Goal: Task Accomplishment & Management: Use online tool/utility

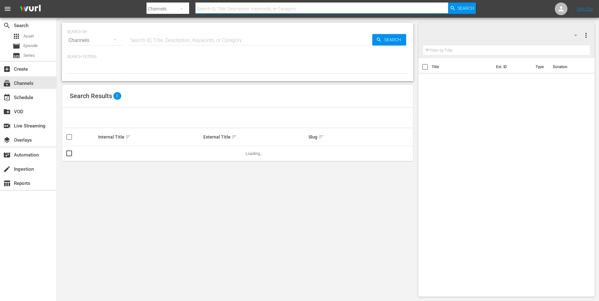
click at [237, 6] on input "text" at bounding box center [321, 8] width 253 height 15
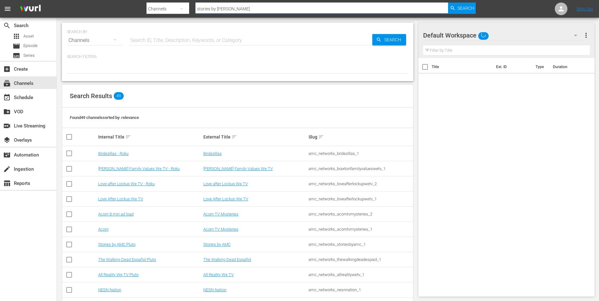
type input "stories by amc"
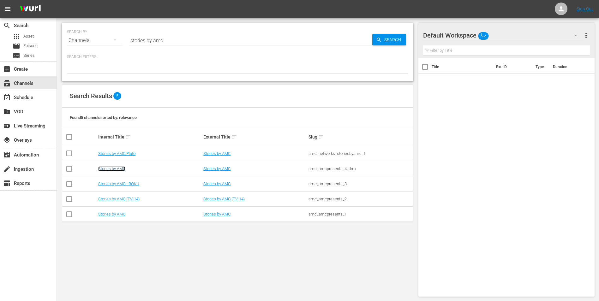
click at [122, 168] on link "Stories by AMC" at bounding box center [111, 168] width 27 height 5
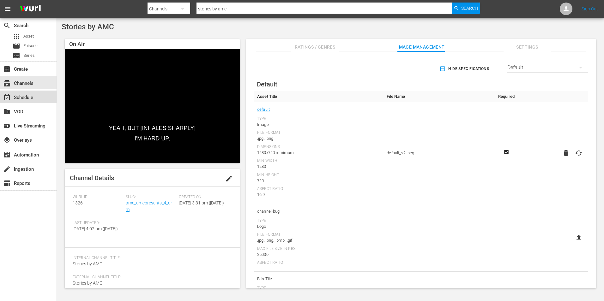
click at [27, 99] on div "event_available Schedule" at bounding box center [17, 97] width 35 height 6
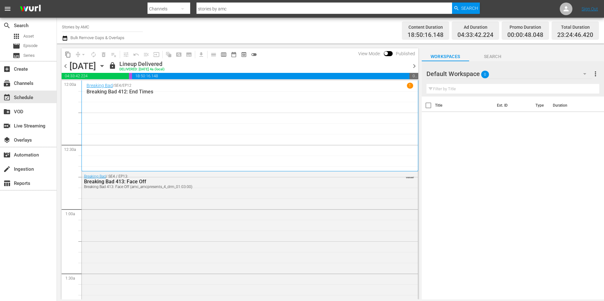
click at [103, 66] on icon "button" at bounding box center [101, 66] width 3 height 2
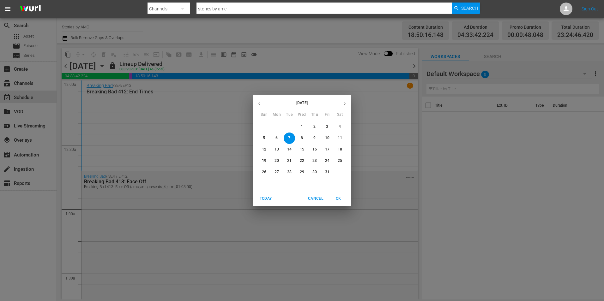
click at [289, 148] on p "14" at bounding box center [289, 149] width 4 height 5
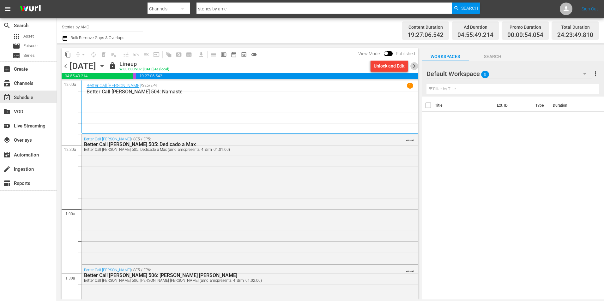
click at [417, 63] on span "chevron_right" at bounding box center [414, 66] width 8 height 8
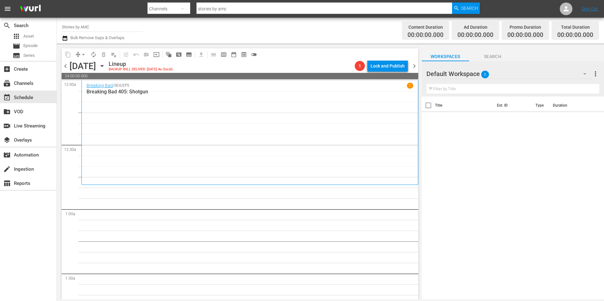
click at [65, 64] on span "chevron_left" at bounding box center [66, 66] width 8 height 8
